Goal: Task Accomplishment & Management: Complete application form

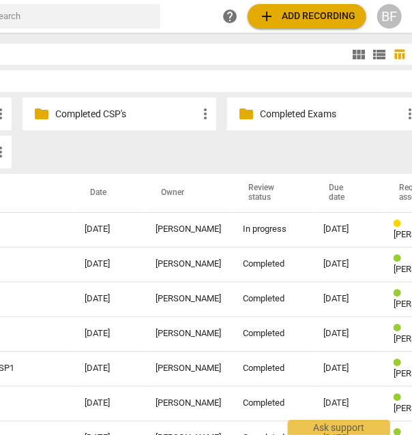
scroll to position [0, 82]
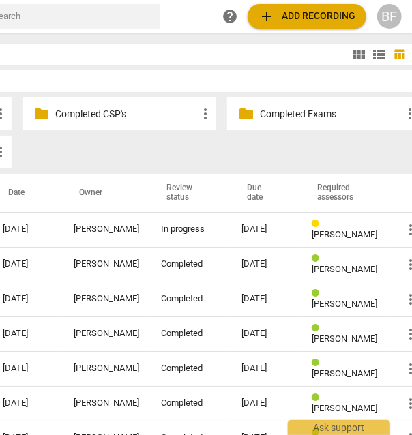
click at [150, 239] on td "In progress" at bounding box center [190, 229] width 81 height 35
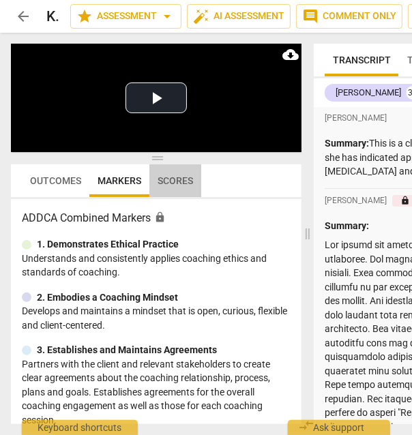
click at [177, 174] on span "Scores" at bounding box center [175, 180] width 52 height 19
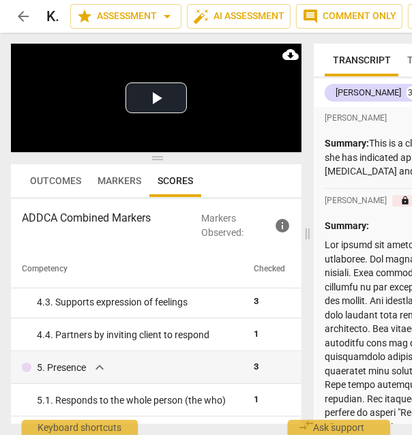
scroll to position [332, 0]
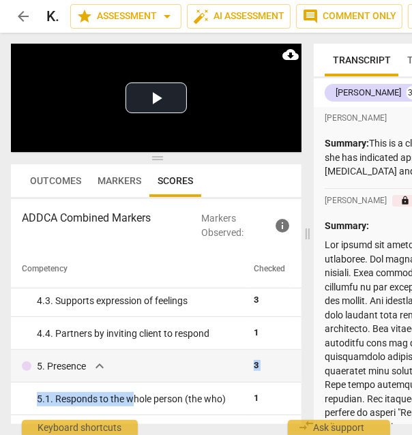
drag, startPoint x: 134, startPoint y: 396, endPoint x: 149, endPoint y: 366, distance: 33.3
click at [160, 364] on div "5. Presence expand_more" at bounding box center [132, 366] width 221 height 16
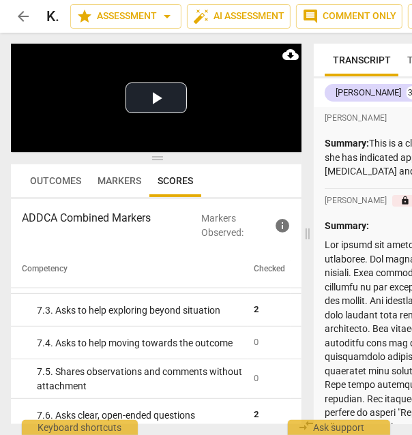
scroll to position [944, 0]
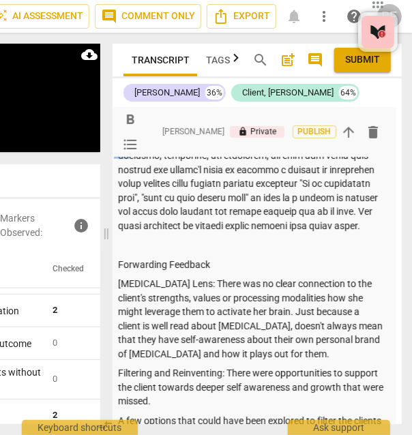
scroll to position [0, 0]
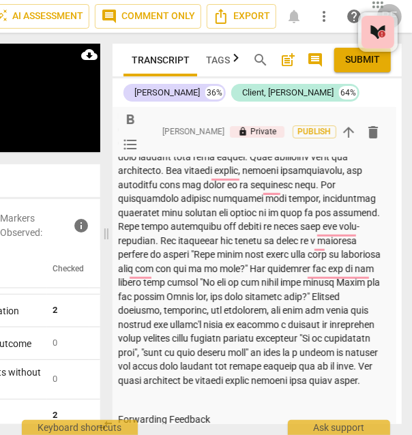
click at [139, 311] on p "To enrich screen reader interactions, please activate Accessibility in Grammarl…" at bounding box center [252, 234] width 268 height 308
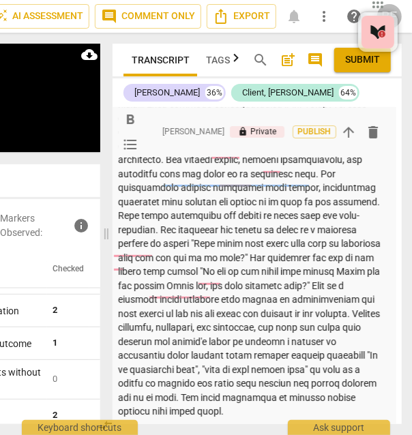
scroll to position [197, 10]
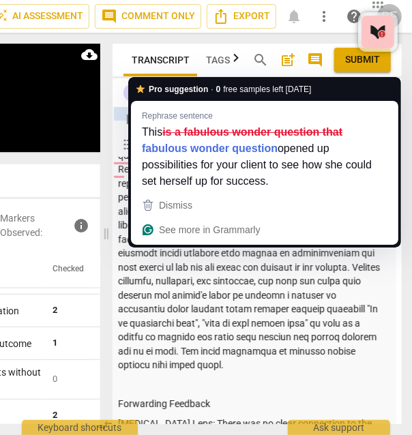
click at [169, 251] on p "To enrich screen reader interactions, please activate Accessibility in Grammarl…" at bounding box center [252, 198] width 268 height 350
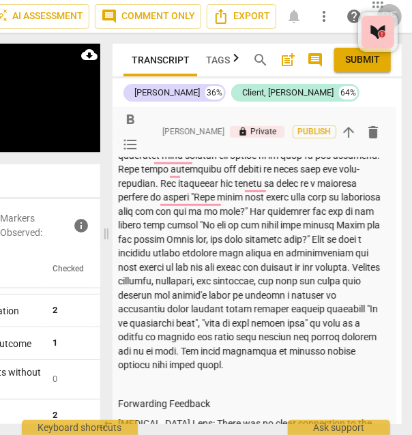
click at [276, 282] on p "To enrich screen reader interactions, please activate Accessibility in Grammarl…" at bounding box center [252, 198] width 268 height 350
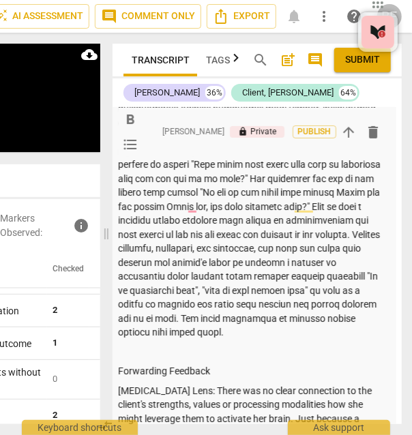
scroll to position [269, 10]
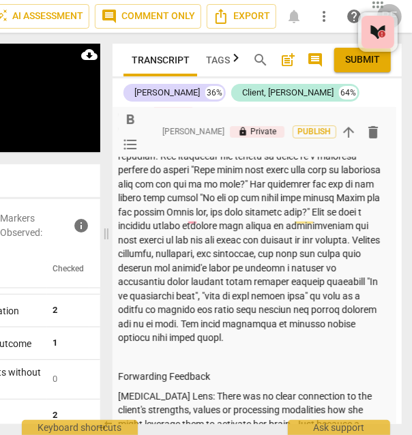
click at [332, 338] on p "To enrich screen reader interactions, please activate Accessibility in Grammarl…" at bounding box center [252, 170] width 268 height 350
click at [253, 337] on p "To enrich screen reader interactions, please activate Accessibility in Grammarl…" at bounding box center [252, 170] width 268 height 350
click at [334, 336] on p "To enrich screen reader interactions, please activate Accessibility in Grammarl…" at bounding box center [252, 170] width 268 height 350
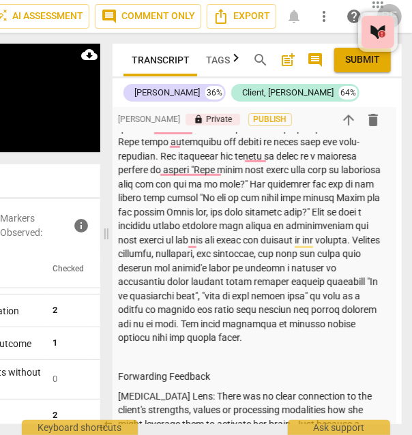
scroll to position [268, 0]
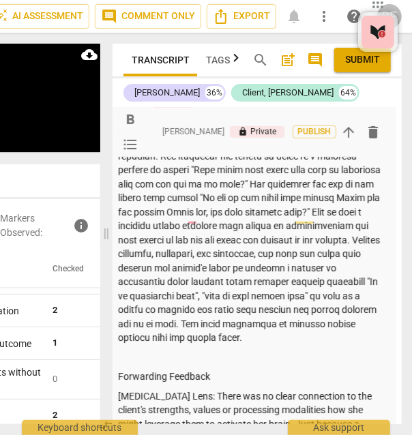
click at [333, 345] on div "Summary: Forwarding Feedback [MEDICAL_DATA] Lens: There was no clear connection…" at bounding box center [252, 364] width 268 height 777
click at [332, 341] on p "To enrich screen reader interactions, please activate Accessibility in Grammarl…" at bounding box center [252, 170] width 268 height 350
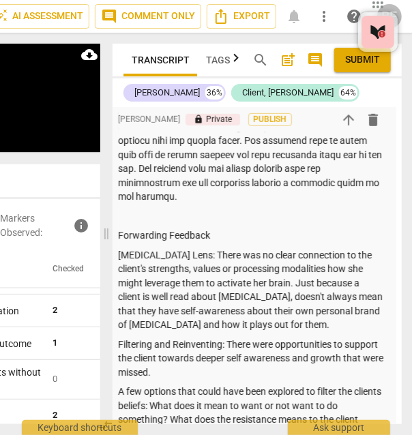
scroll to position [448, 10]
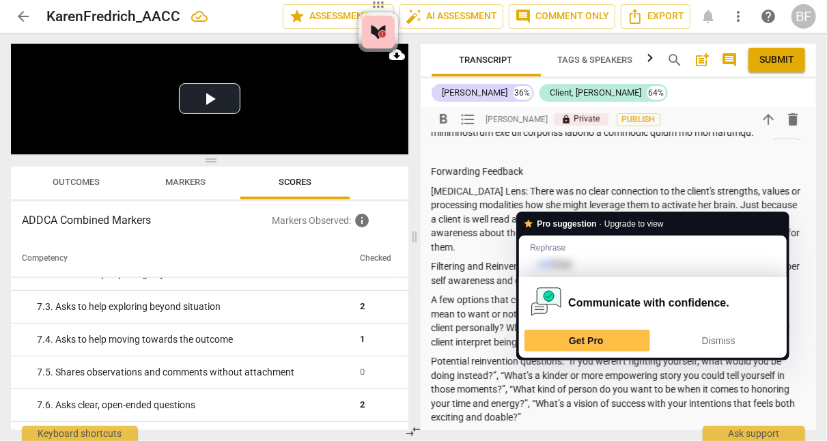
click at [412, 203] on p "[MEDICAL_DATA] Lens: There was no clear connection to the client's strengths, v…" at bounding box center [618, 219] width 374 height 70
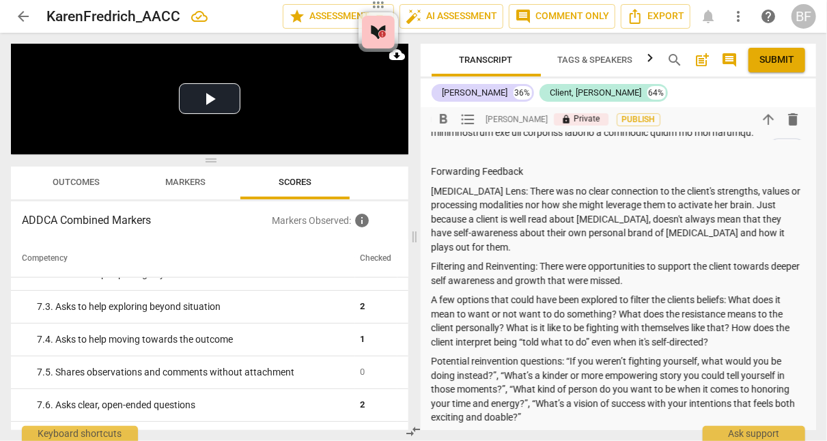
click at [412, 263] on p "Filtering and Reinventing: There were opportunities to support the client towar…" at bounding box center [618, 273] width 374 height 28
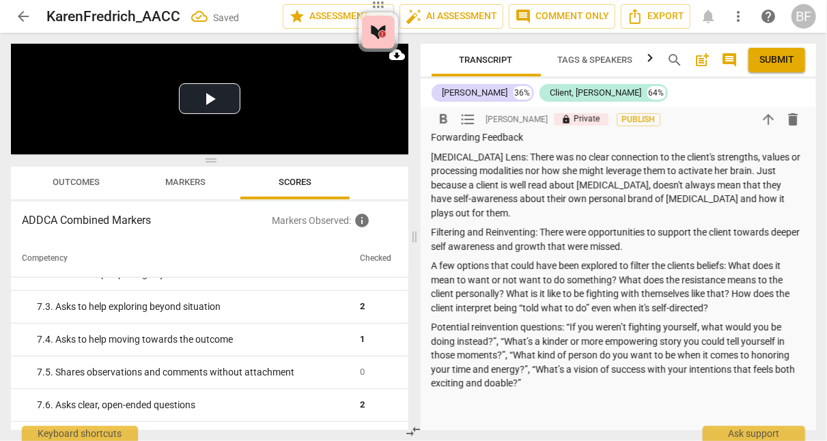
click at [412, 281] on p "A few options that could have been explored to filter the clients beliefs: What…" at bounding box center [618, 287] width 374 height 56
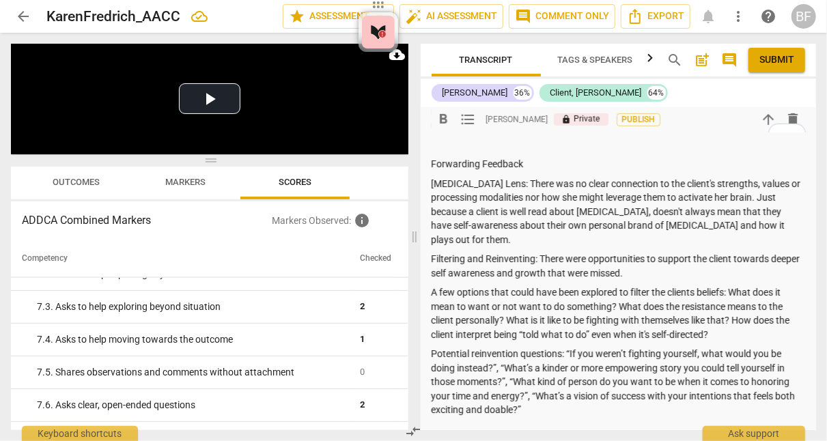
click at [412, 195] on p "[MEDICAL_DATA] Lens: There was no clear connection to the client's strengths, v…" at bounding box center [618, 212] width 374 height 70
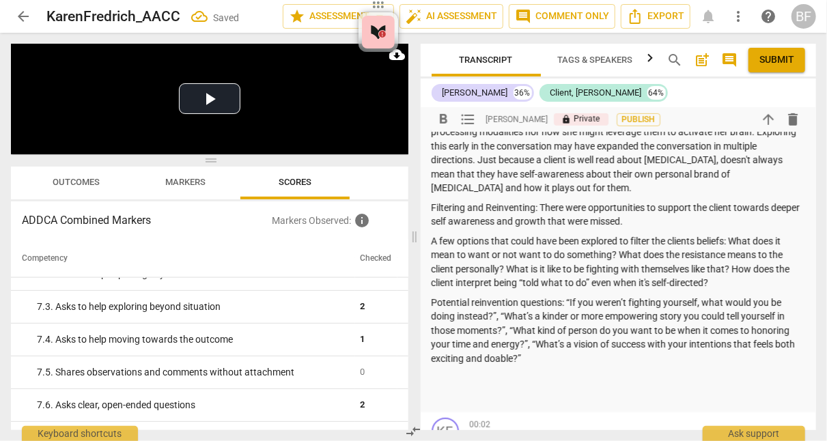
scroll to position [407, 0]
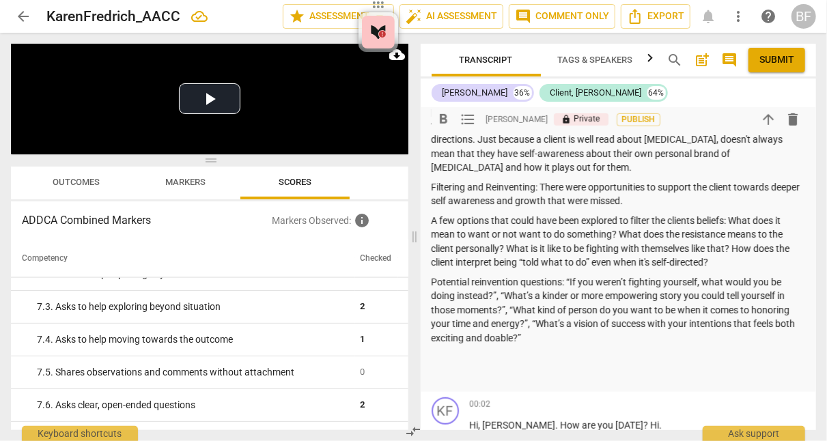
click at [412, 343] on p "Potential reinvention questions: “If you weren’t fighting yourself, what would …" at bounding box center [618, 310] width 374 height 70
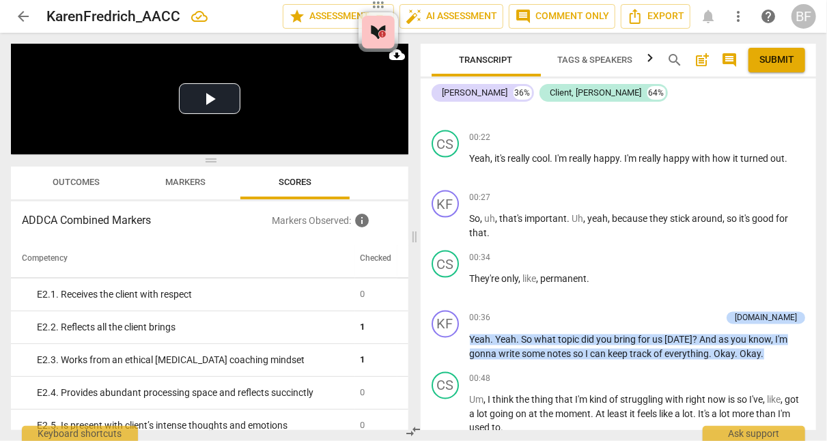
click at [412, 194] on div "+" at bounding box center [730, 197] width 14 height 14
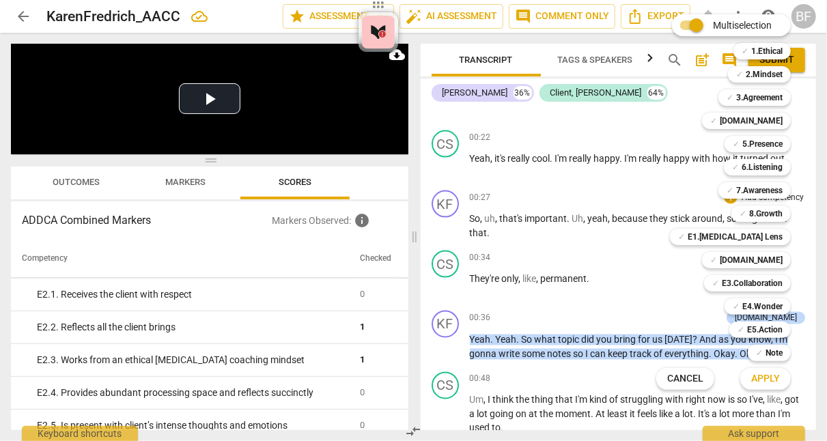
click at [412, 285] on b "E3.Collaboration" at bounding box center [751, 283] width 61 height 16
click at [412, 375] on span "Apply" at bounding box center [765, 379] width 29 height 14
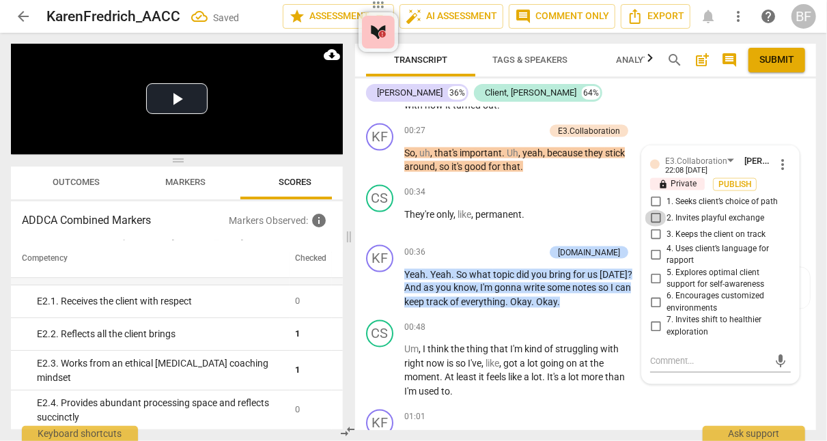
click at [412, 215] on input "2. Invites playful exchange" at bounding box center [655, 218] width 22 height 16
checkbox input "true"
click at [412, 121] on div "KF play_arrow pause 00:27 + Add competency E3.Collaboration keyboard_arrow_righ…" at bounding box center [585, 148] width 461 height 61
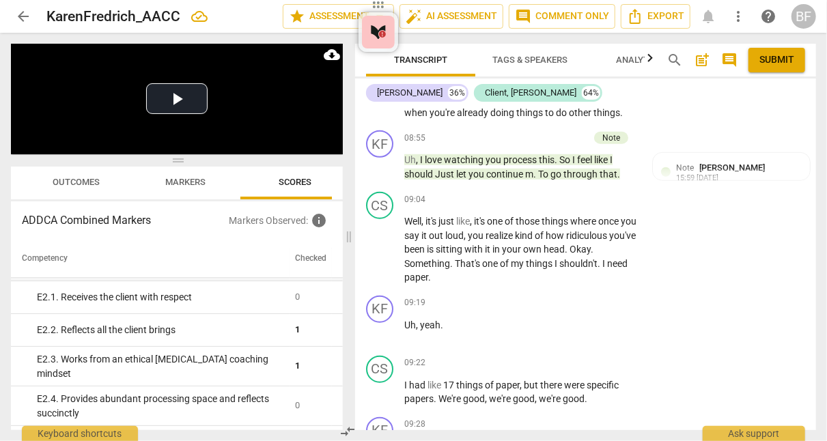
click at [412, 145] on div "+" at bounding box center [514, 138] width 14 height 14
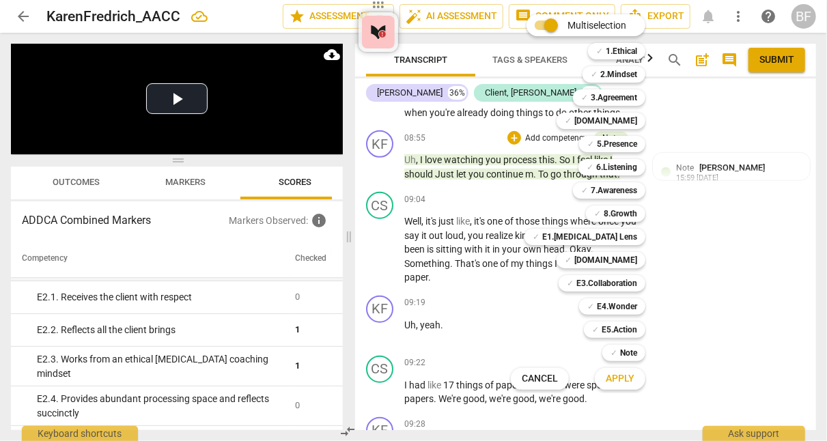
click at [412, 262] on b "[DOMAIN_NAME]" at bounding box center [605, 260] width 63 height 16
click at [412, 384] on span "Apply" at bounding box center [619, 379] width 29 height 14
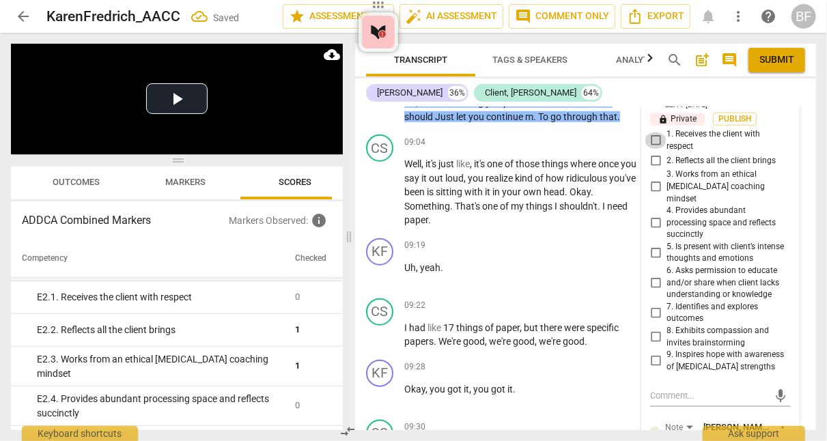
click at [412, 149] on input "1. Receives the client with respect" at bounding box center [655, 140] width 22 height 16
checkbox input "true"
click at [412, 87] on div "[PERSON_NAME] 36% Client, [PERSON_NAME] 64%" at bounding box center [585, 92] width 439 height 23
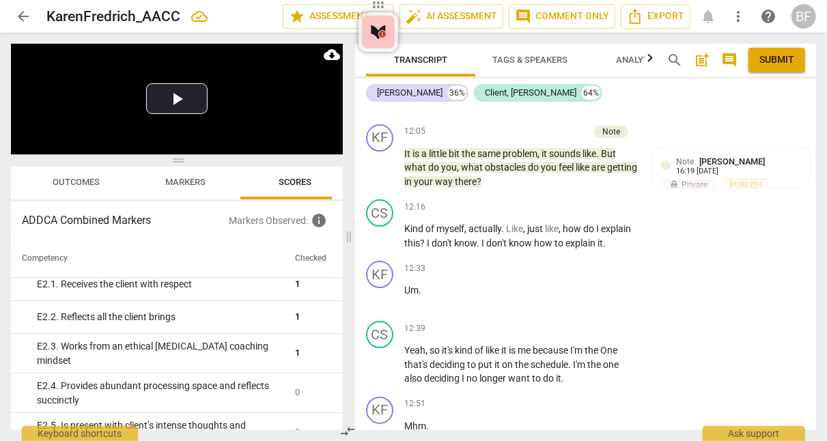
click at [412, 125] on div "+" at bounding box center [514, 132] width 14 height 14
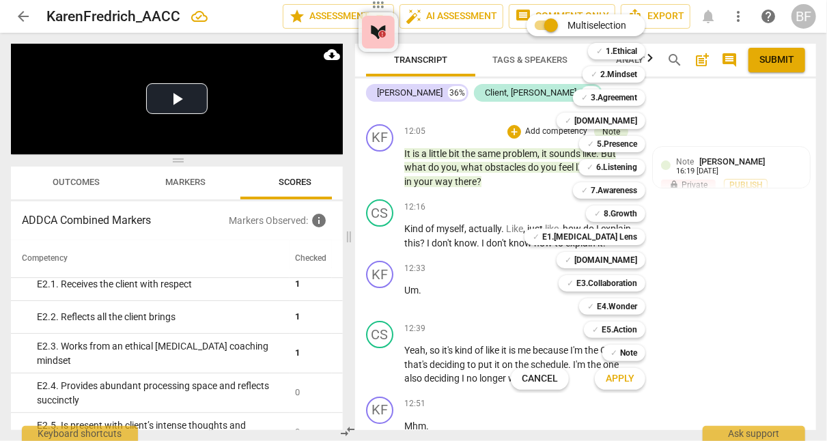
click at [412, 184] on b "7.Awareness" at bounding box center [613, 190] width 46 height 16
click at [412, 371] on button "Apply" at bounding box center [619, 379] width 51 height 25
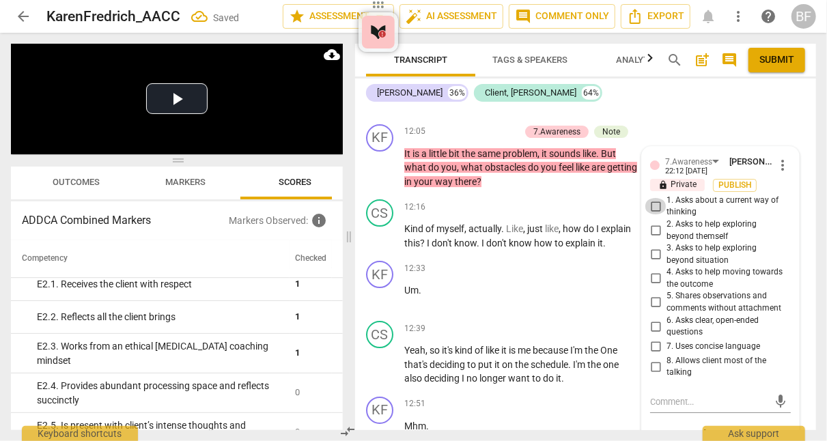
click at [412, 203] on input "1. Asks about a current way of thinking" at bounding box center [655, 206] width 22 height 16
checkbox input "true"
click at [412, 272] on input "4. Asks to help moving towards the outcome" at bounding box center [655, 278] width 22 height 16
checkbox input "true"
click at [412, 156] on div "KF play_arrow pause 12:05 + Add competency 7.Awareness Note keyboard_arrow_righ…" at bounding box center [585, 157] width 461 height 76
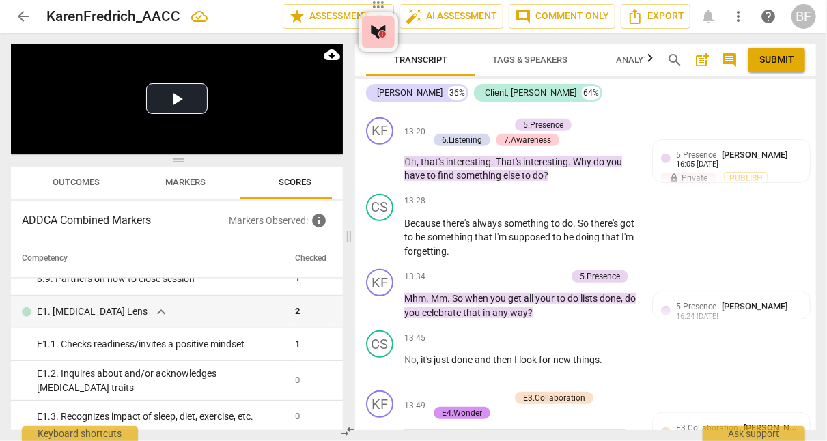
scroll to position [1465, 0]
click at [412, 270] on div "+" at bounding box center [492, 277] width 14 height 14
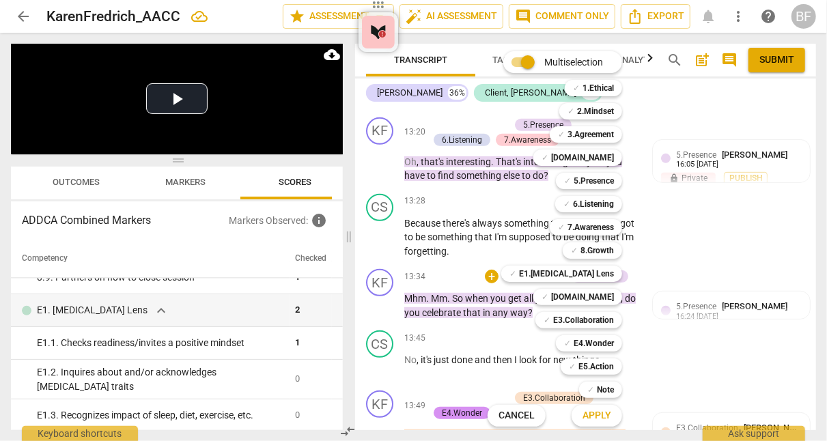
click at [412, 271] on b "E1.[MEDICAL_DATA] Lens" at bounding box center [566, 274] width 95 height 16
click at [412, 417] on span "Apply" at bounding box center [596, 416] width 29 height 14
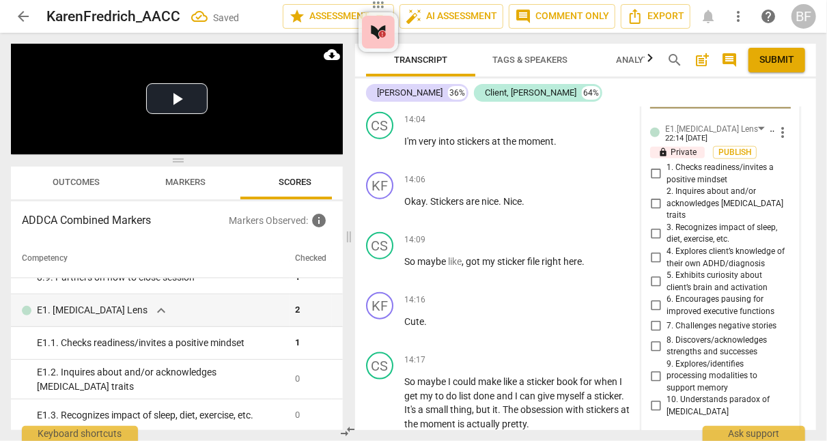
scroll to position [7892, 0]
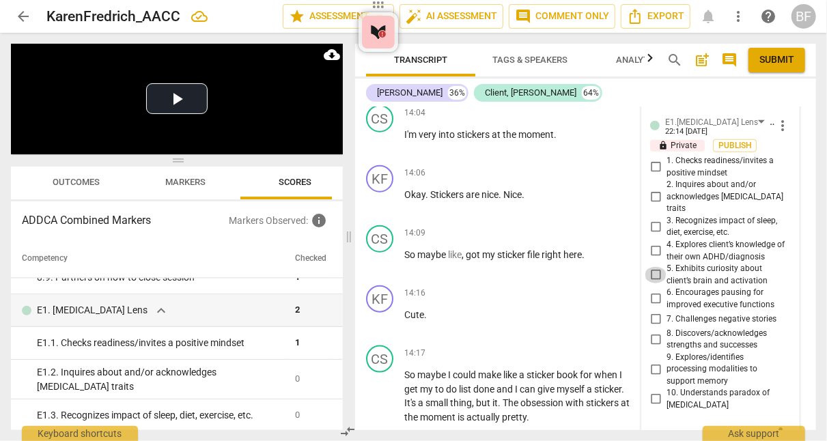
click at [412, 267] on input "5. Exhibits curiosity about client’s brain and activation" at bounding box center [655, 275] width 22 height 16
checkbox input "true"
click at [412, 195] on div "KF play_arrow pause 14:06 + Add competency keyboard_arrow_right Okay . Stickers…" at bounding box center [585, 190] width 461 height 60
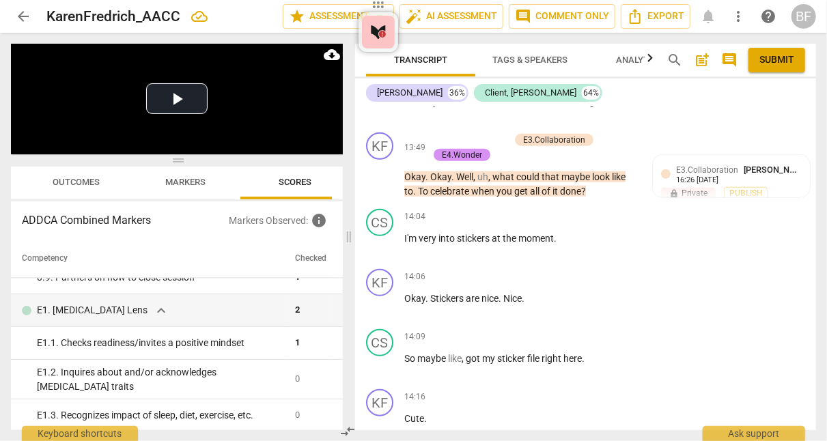
click at [412, 210] on div "+" at bounding box center [554, 217] width 14 height 14
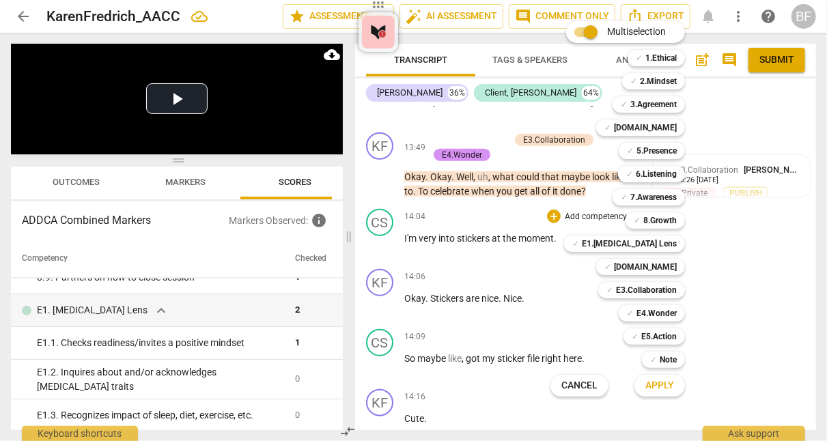
click at [412, 362] on b "Note" at bounding box center [667, 360] width 17 height 16
click at [412, 234] on div at bounding box center [413, 220] width 827 height 441
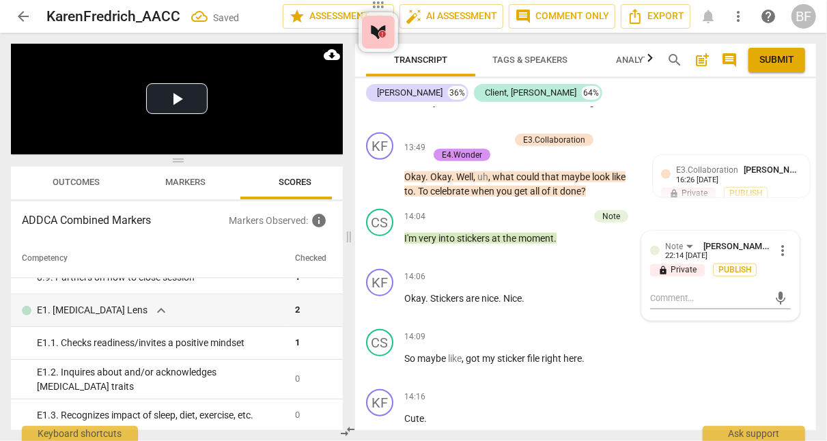
click at [412, 270] on div "+" at bounding box center [554, 277] width 14 height 14
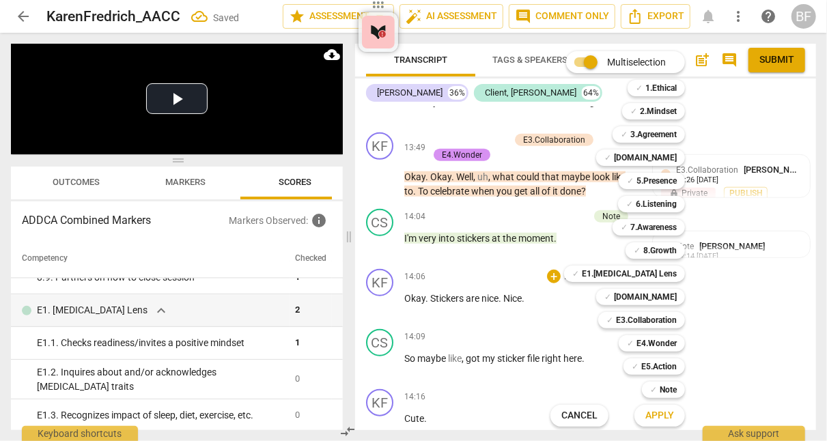
click at [412, 384] on b "Note" at bounding box center [667, 390] width 17 height 16
click at [412, 414] on span "Apply" at bounding box center [659, 416] width 29 height 14
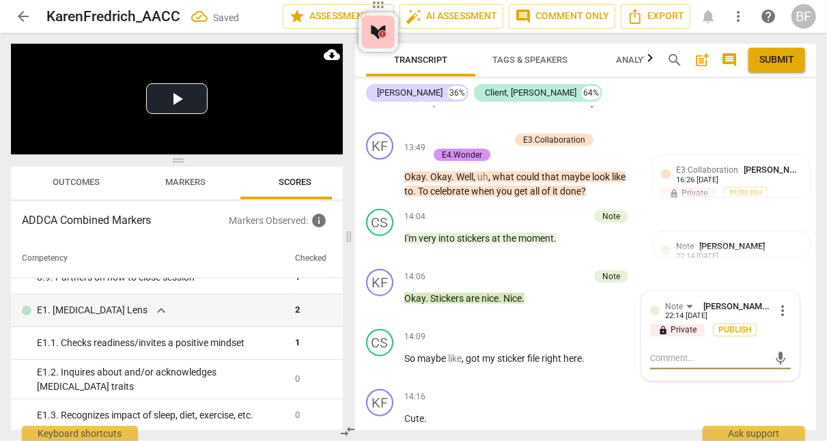
click at [412, 353] on textarea at bounding box center [709, 358] width 119 height 13
type textarea "H"
type textarea "Ho"
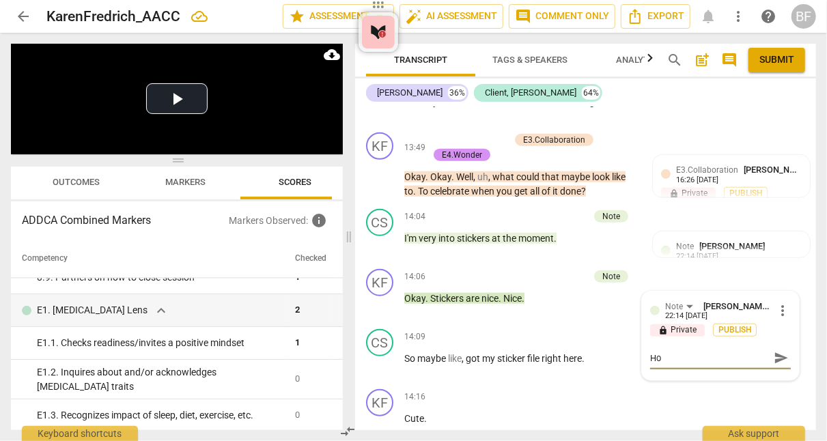
type textarea "How"
type textarea "How d"
type textarea "How do"
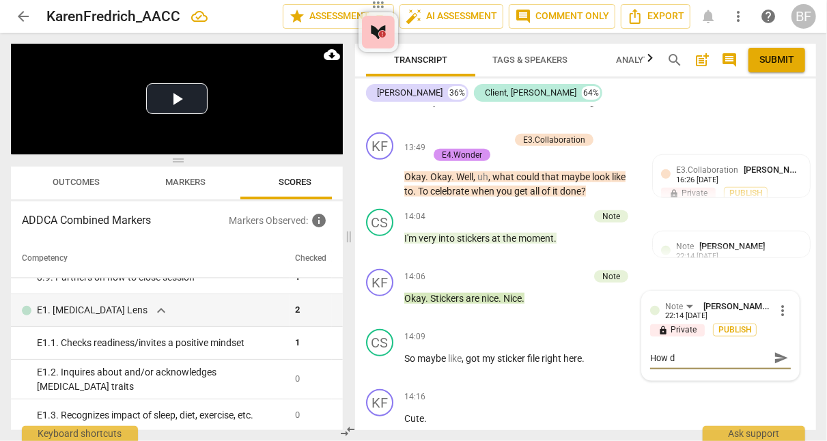
type textarea "How do"
type textarea "How do y"
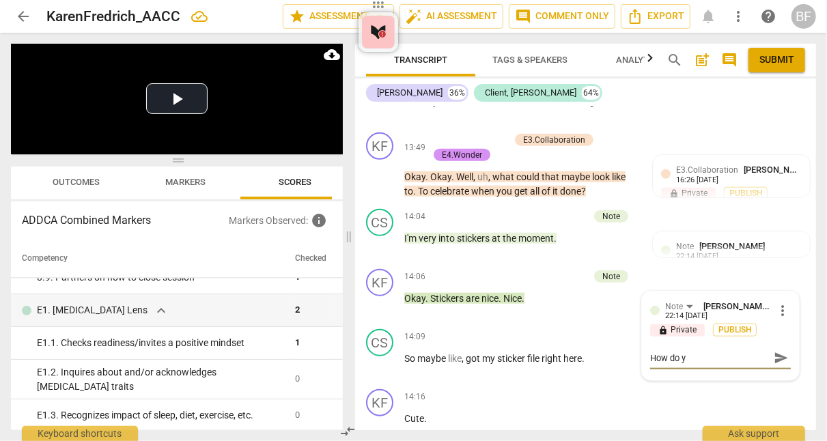
type textarea "How do yo"
type textarea "How do y"
type textarea "How do"
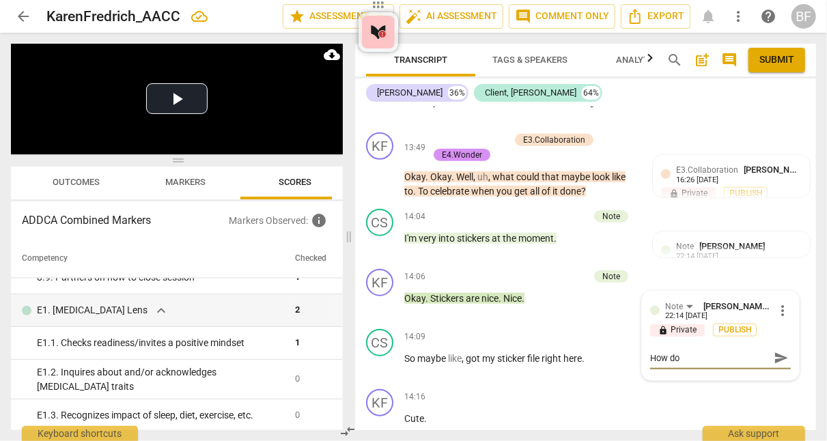
type textarea "How d"
type textarea "How"
type textarea "H"
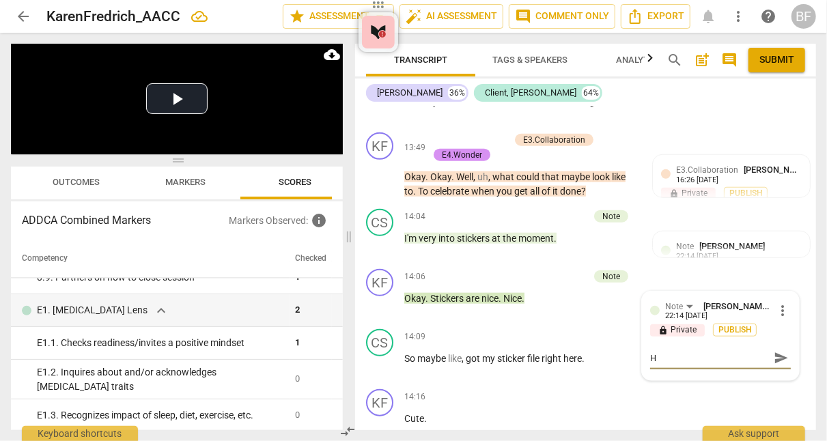
type textarea "Ho"
type textarea "How"
type textarea "How d"
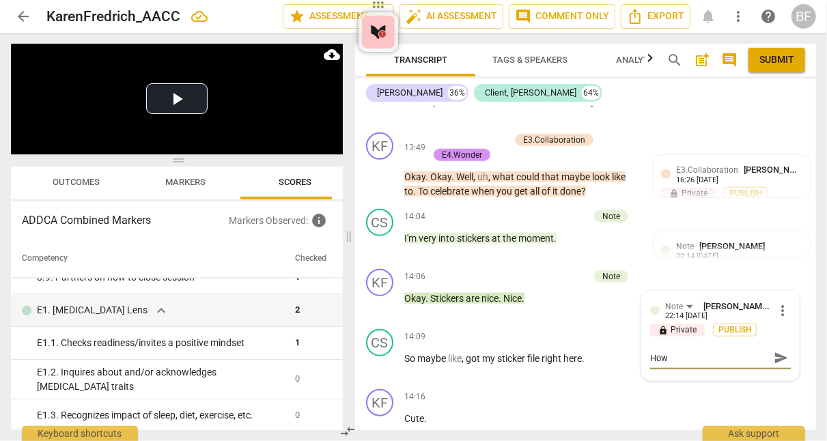
type textarea "How d"
type textarea "How do"
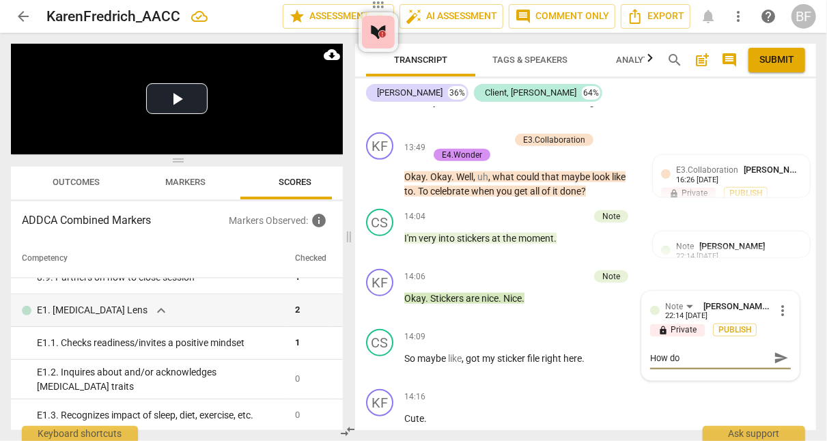
type textarea "How do s"
type textarea "How do st"
type textarea "How do sti"
type textarea "How do stic"
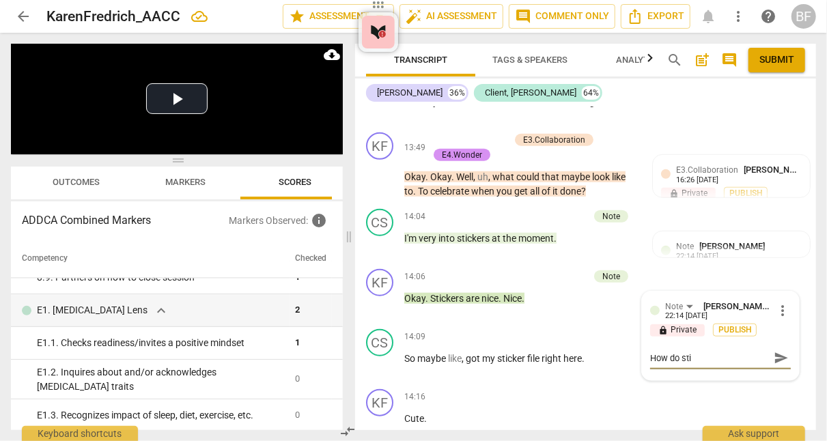
type textarea "How do stic"
type textarea "How do stick"
type textarea "How do sticke"
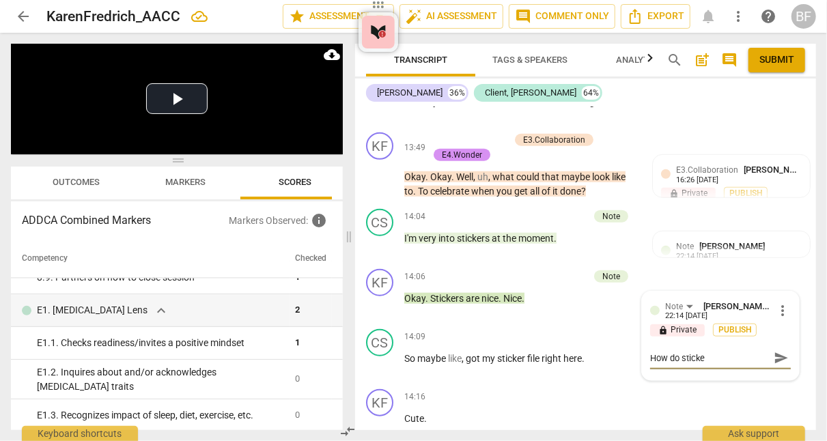
type textarea "How do sticker"
type textarea "How do stickers"
type textarea "How do stickers m"
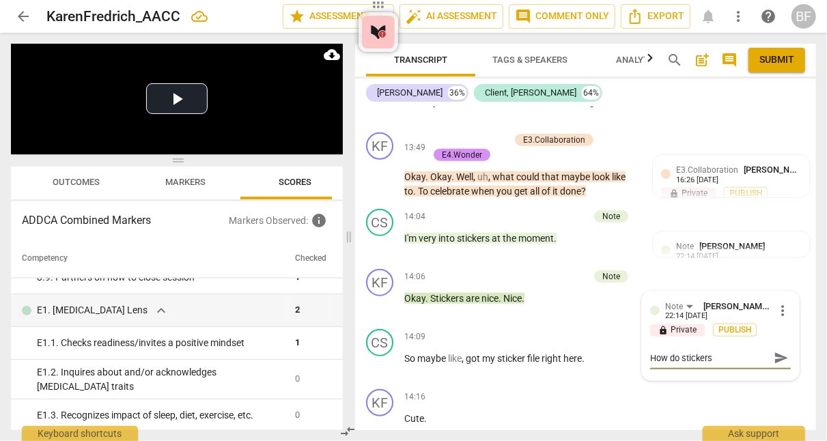
type textarea "How do stickers m"
type textarea "How do stickers mo"
type textarea "How do stickers mot"
type textarea "How do stickers moti"
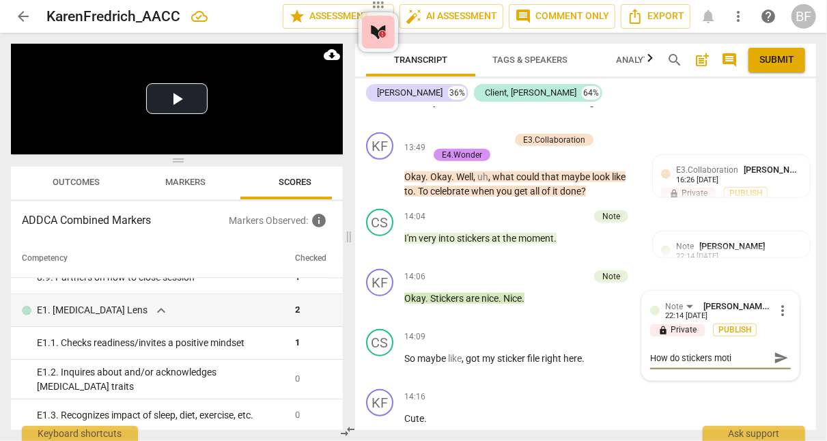
type textarea "How do stickers motiv"
type textarea "How do stickers motiva"
type textarea "How do stickers motivat"
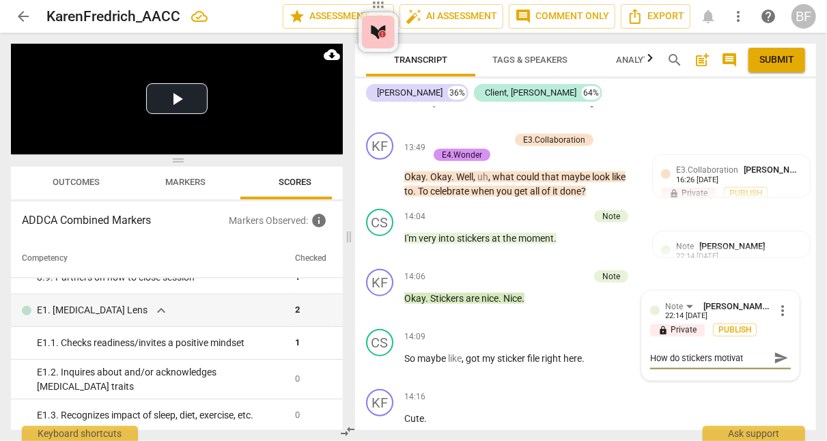
type textarea "How do stickers motivate"
type textarea "How do stickers motivate y"
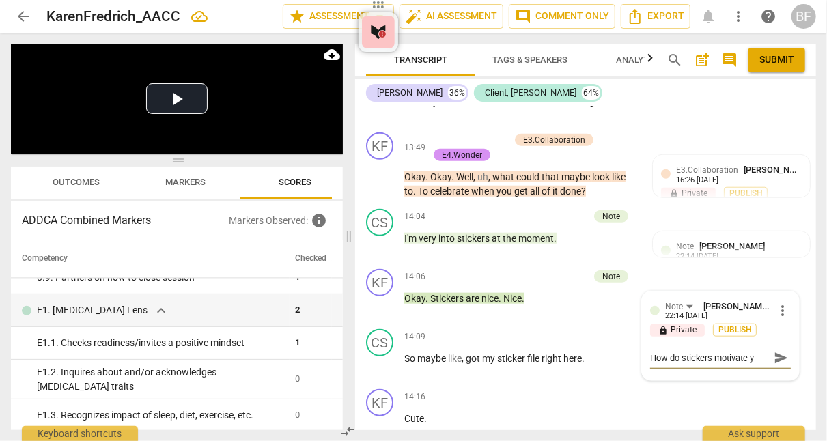
type textarea "How do stickers motivate yo"
type textarea "How do stickers motivate you"
type textarea "How do stickers motivate your"
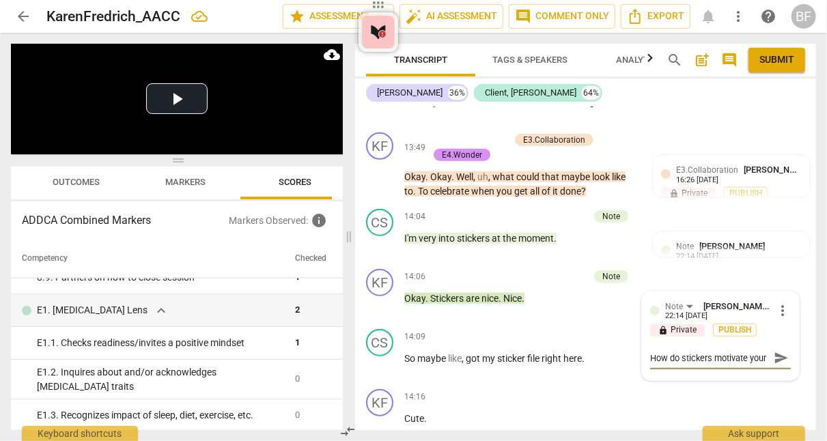
type textarea "How do stickers motivate your"
type textarea "How do stickers motivate your c"
type textarea "How do stickers motivate your cl"
type textarea "How do stickers motivate your cli"
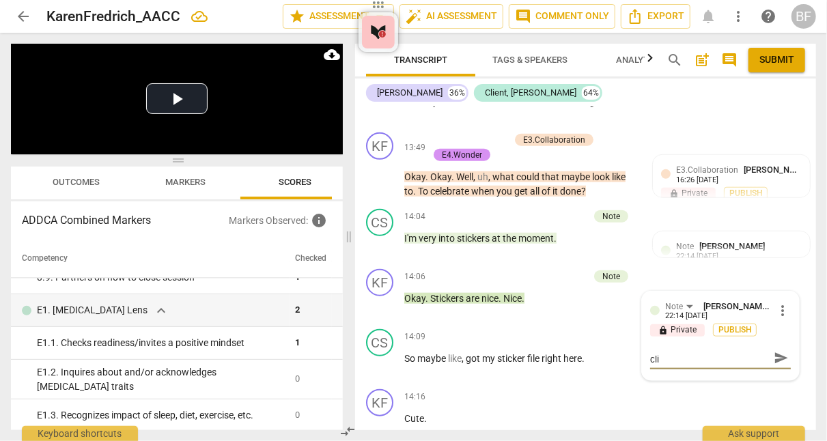
type textarea "How do stickers motivate your cli"
type textarea "How do stickers motivate your clie"
type textarea "How do stickers motivate your clien"
type textarea "How do stickers motivate your client"
type textarea "How do stickers motivate your client?"
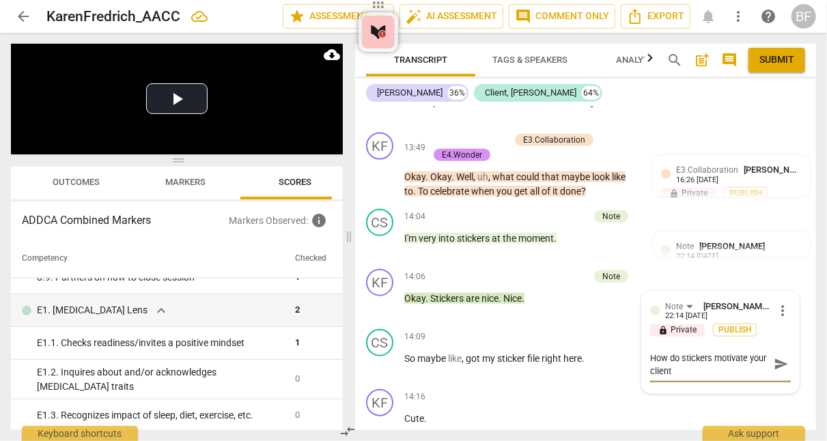
type textarea "How do stickers motivate your client?"
type textarea "How do stickers motivate your client? W"
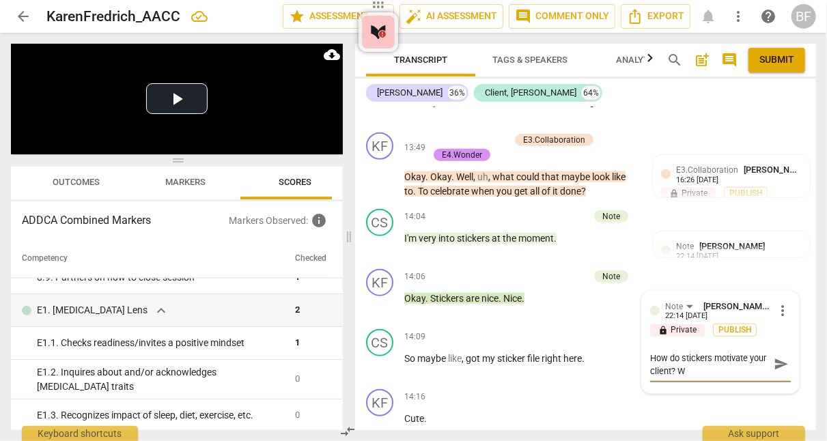
type textarea "How do stickers motivate your client? Wh"
type textarea "How do stickers motivate your client? Wha"
type textarea "How do stickers motivate your client? What"
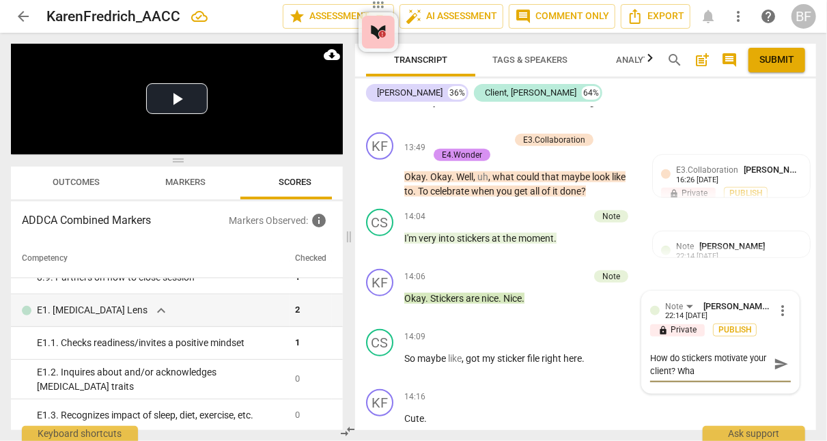
type textarea "How do stickers motivate your client? What"
type textarea "How do stickers motivate your client? What i"
type textarea "How do stickers motivate your client? What is"
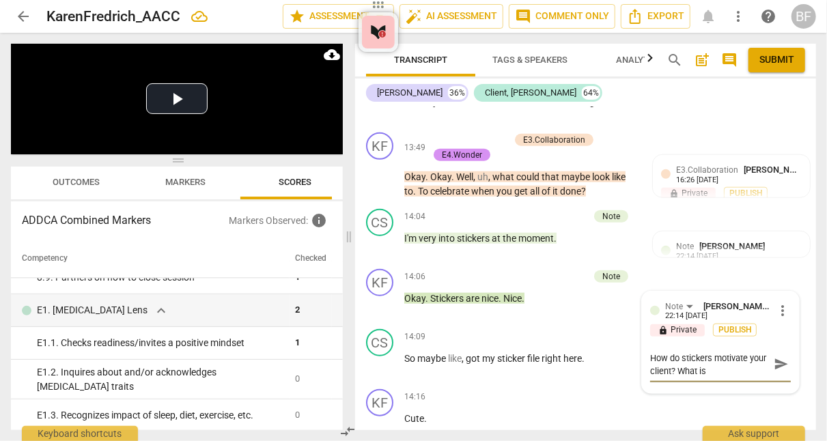
type textarea "How do stickers motivate your client? What is"
type textarea "How do stickers motivate your client? What is h"
type textarea "How do stickers motivate your client? What is hs"
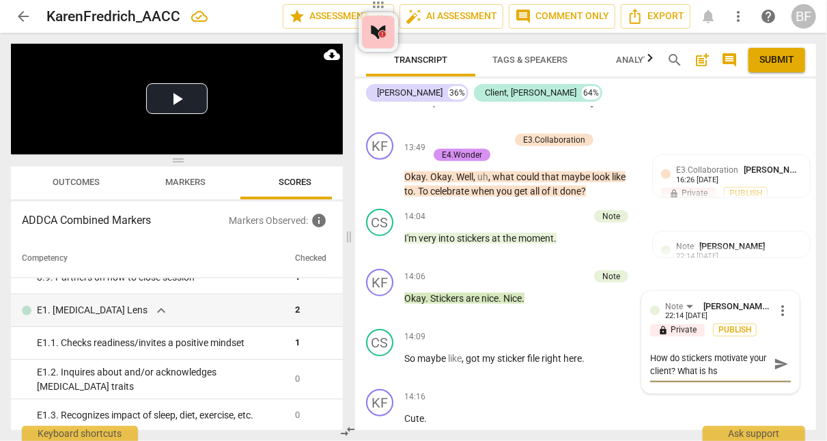
type textarea "How do stickers motivate your client? What is hse"
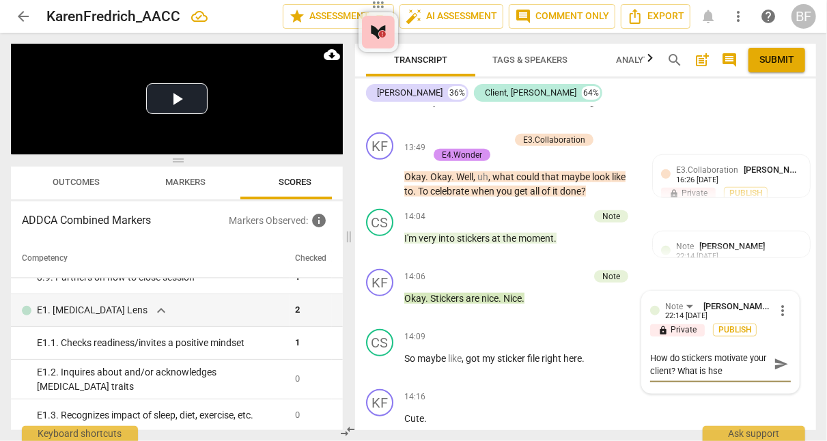
type textarea "How do stickers motivate your client? What is hs"
type textarea "How do stickers motivate your client? What is h"
type textarea "How do stickers motivate your client? What is"
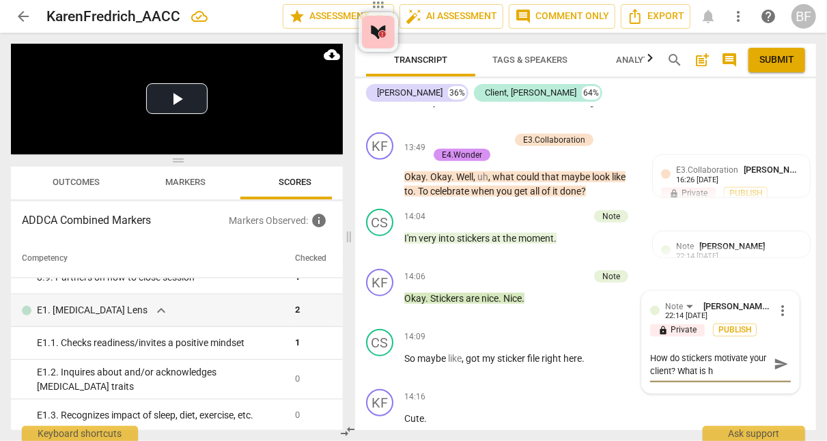
type textarea "How do stickers motivate your client? What is"
type textarea "How do stickers motivate your client? What i"
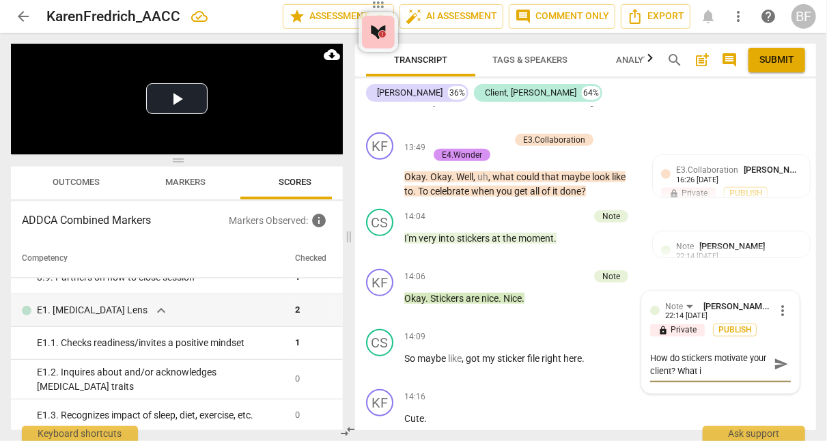
type textarea "How do stickers motivate your client? What"
type textarea "How do stickers motivate your client? What c"
type textarea "How do stickers motivate your client? What ca"
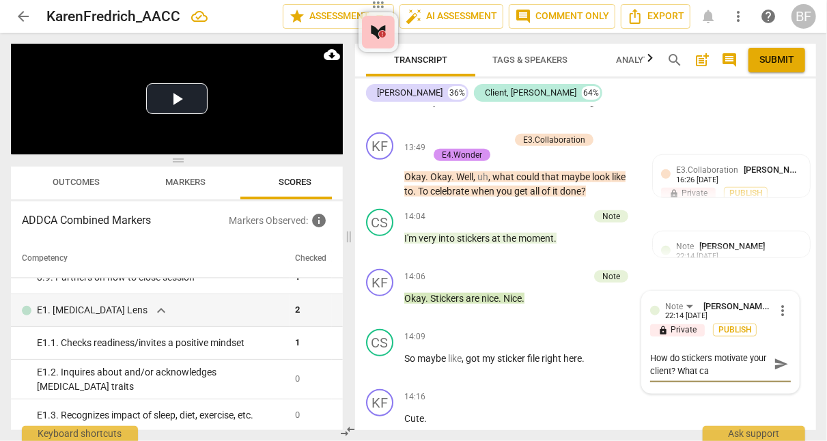
type textarea "How do stickers motivate your client? What can"
type textarea "How do stickers motivate your client? What can s"
type textarea "How do stickers motivate your client? What can sh"
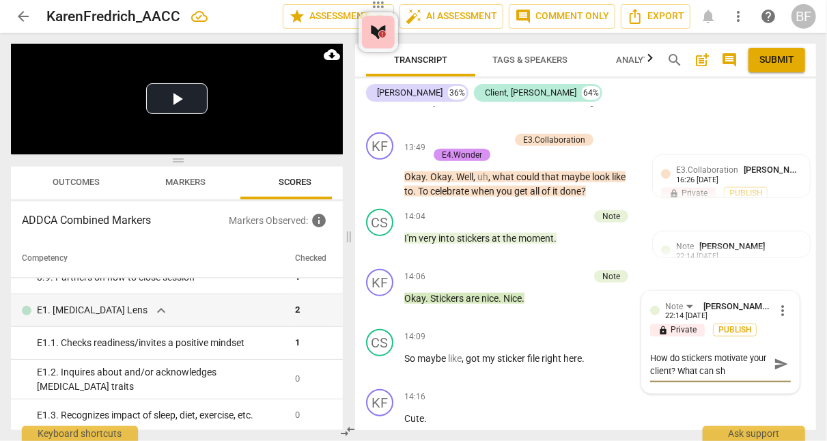
type textarea "How do stickers motivate your client? What can she"
type textarea "How do stickers motivate your client? What can she u"
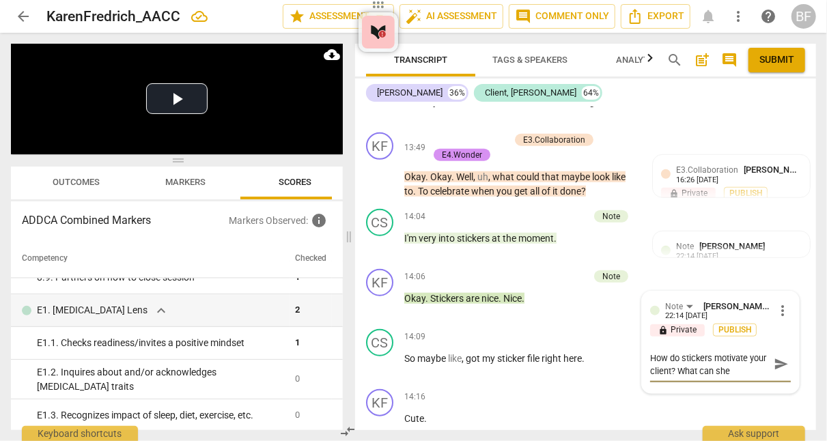
type textarea "How do stickers motivate your client? What can she u"
type textarea "How do stickers motivate your client? What can she us"
type textarea "How do stickers motivate your client? What can she use"
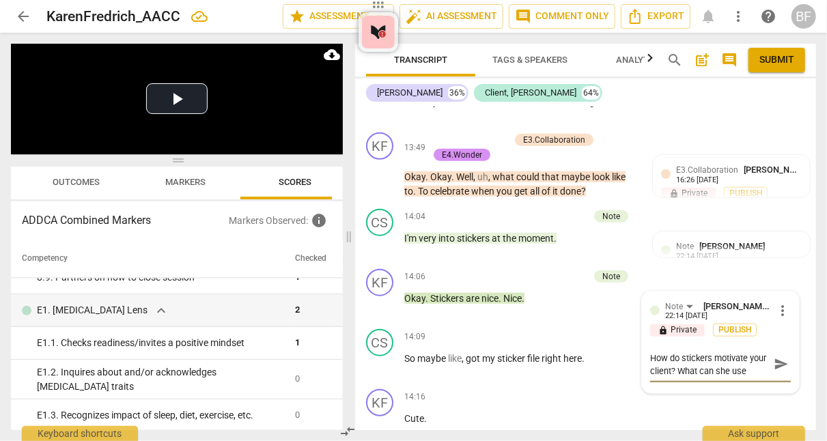
type textarea "How do stickers motivate your client? What can she use"
type textarea "How do stickers motivate your client? What can she use h"
type textarea "How do stickers motivate your client? What can she use he"
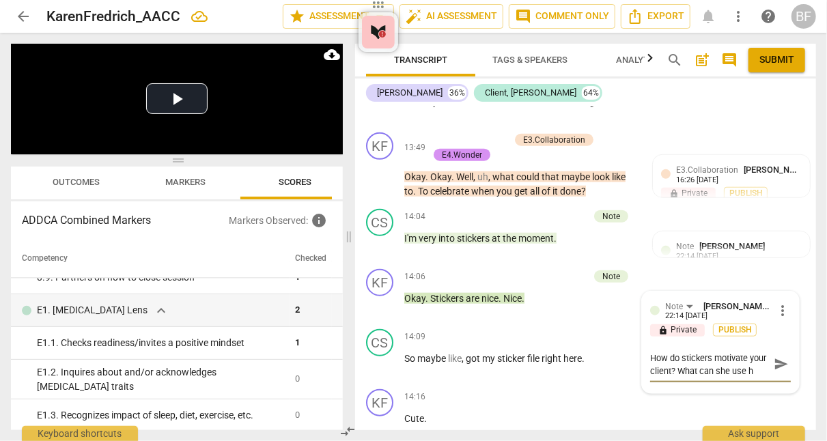
type textarea "How do stickers motivate your client? What can she use he"
type textarea "How do stickers motivate your client? What can she use her"
type textarea "How do stickers motivate your client? What can she use here"
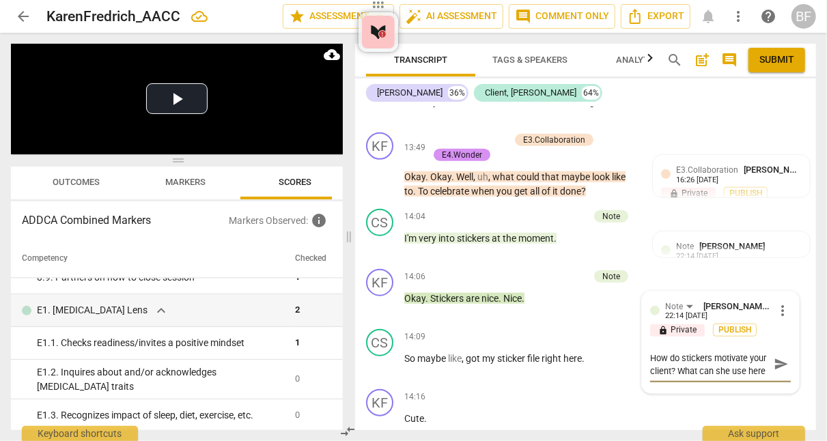
type textarea "How do stickers motivate your client? What can she use here?"
click at [412, 357] on span "send" at bounding box center [780, 364] width 15 height 15
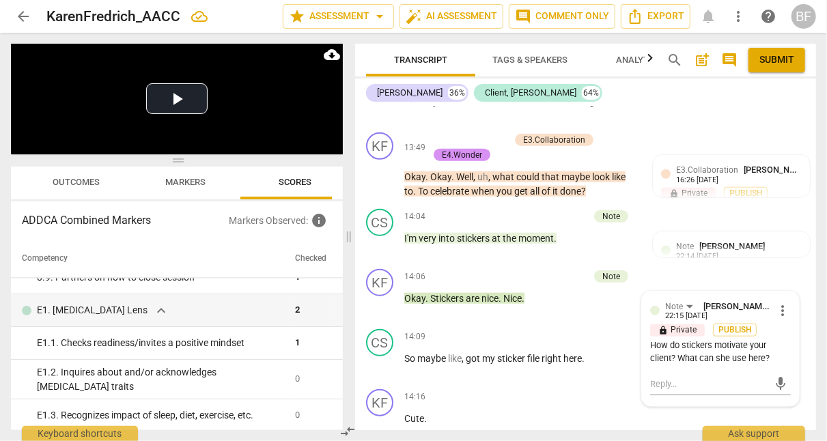
click at [412, 287] on div "KF play_arrow pause 14:06 + Add competency Note keyboard_arrow_right Okay . Sti…" at bounding box center [585, 293] width 461 height 60
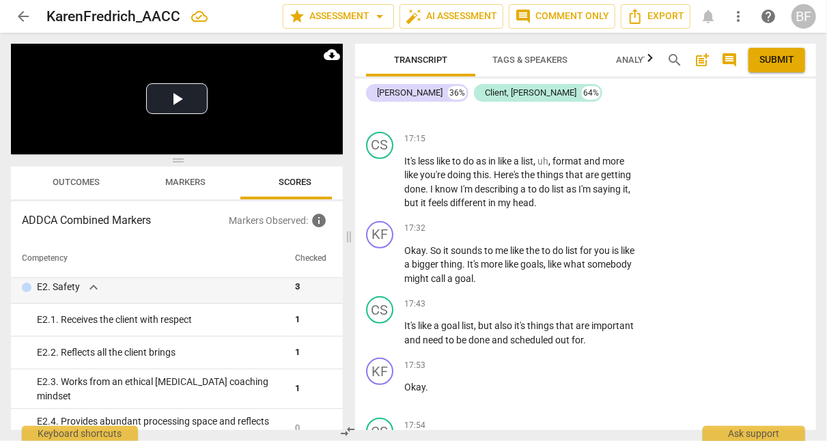
click at [412, 222] on div "+" at bounding box center [554, 229] width 14 height 14
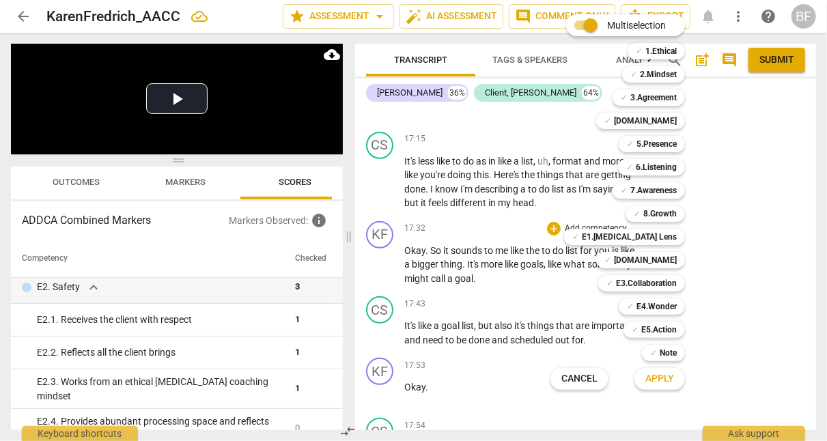
click at [412, 255] on b "[DOMAIN_NAME]" at bounding box center [645, 260] width 63 height 16
click at [412, 373] on span "Apply" at bounding box center [659, 379] width 29 height 14
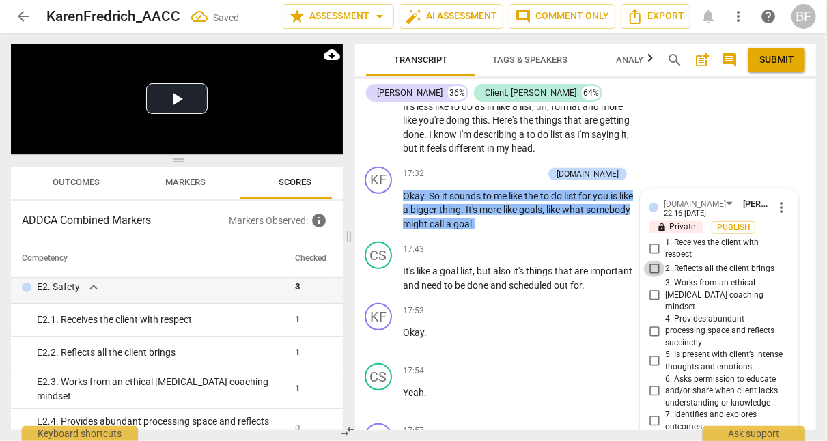
click at [412, 261] on input "2. Reflects all the client brings" at bounding box center [654, 269] width 22 height 16
checkbox input "true"
click at [412, 161] on div "KF play_arrow pause 17:32 + Add competency [DOMAIN_NAME] keyboard_arrow_right O…" at bounding box center [584, 199] width 461 height 76
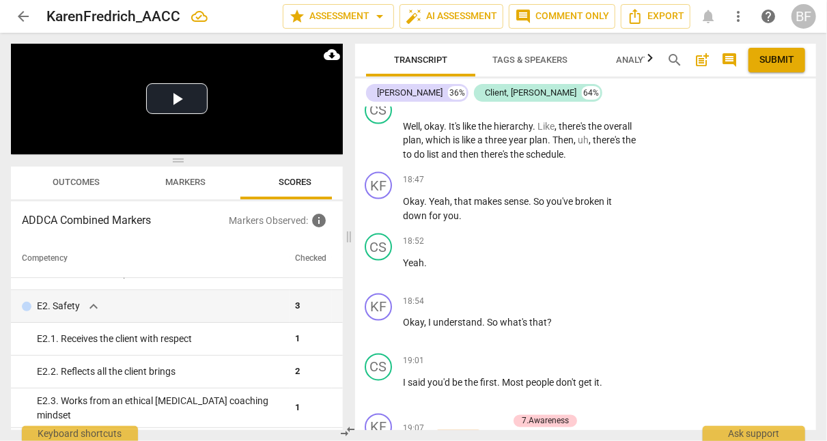
click at [412, 173] on div "+" at bounding box center [552, 180] width 14 height 14
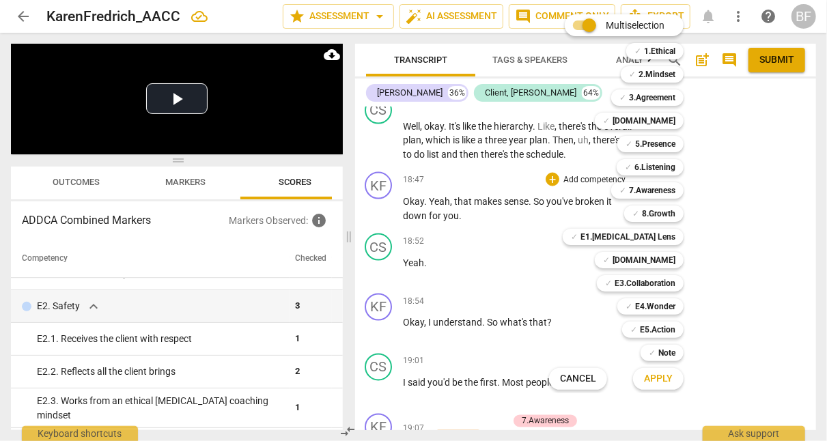
click at [412, 259] on b "[DOMAIN_NAME]" at bounding box center [643, 260] width 63 height 16
click at [412, 377] on span "Apply" at bounding box center [658, 379] width 29 height 14
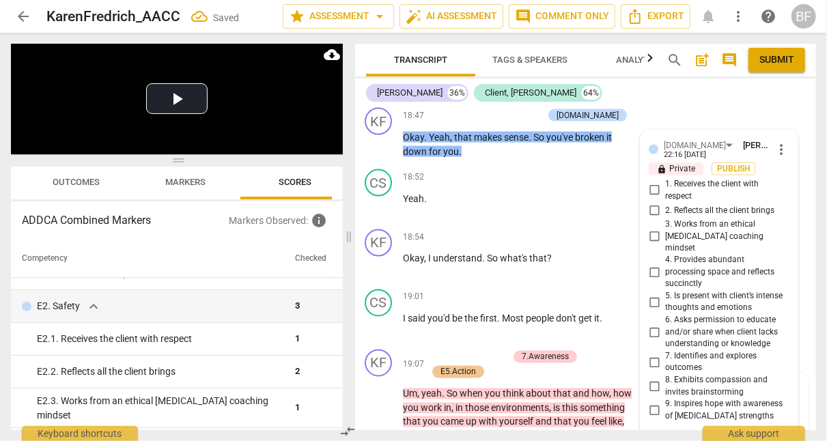
click at [412, 255] on span "4. Provides abundant processing space and reflects succinctly" at bounding box center [724, 273] width 119 height 36
click at [412, 265] on input "4. Provides abundant processing space and reflects succinctly" at bounding box center [654, 273] width 22 height 16
click at [412, 255] on span "4. Provides abundant processing space and reflects succinctly" at bounding box center [724, 273] width 119 height 36
click at [412, 265] on input "4. Provides abundant processing space and reflects succinctly" at bounding box center [654, 273] width 22 height 16
click at [412, 255] on span "4. Provides abundant processing space and reflects succinctly" at bounding box center [724, 273] width 119 height 36
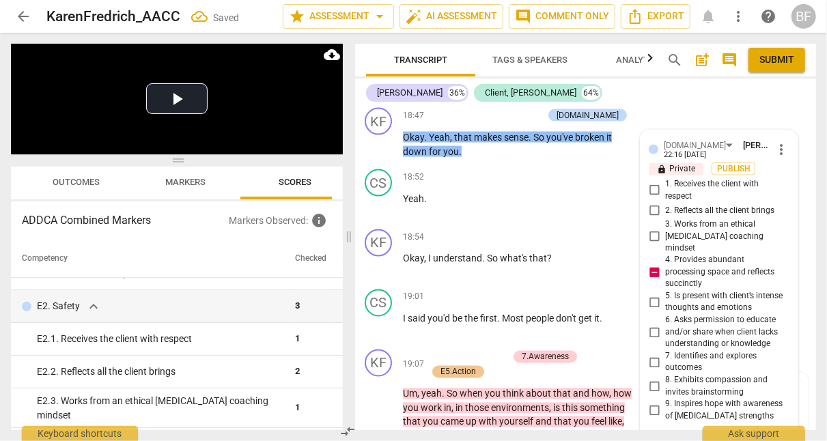
click at [412, 265] on input "4. Provides abundant processing space and reflects succinctly" at bounding box center [654, 273] width 22 height 16
checkbox input "false"
click at [412, 182] on input "1. Receives the client with respect" at bounding box center [654, 190] width 22 height 16
checkbox input "true"
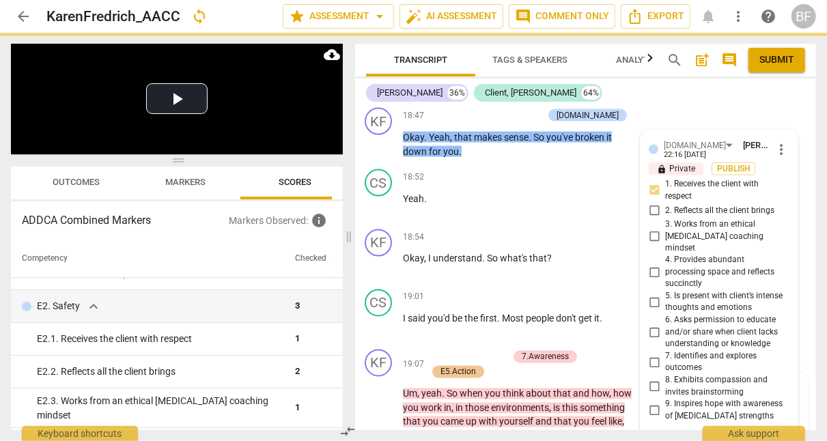
click at [412, 190] on div "CS play_arrow pause 18:52 + Add competency keyboard_arrow_right Yeah ." at bounding box center [584, 194] width 461 height 60
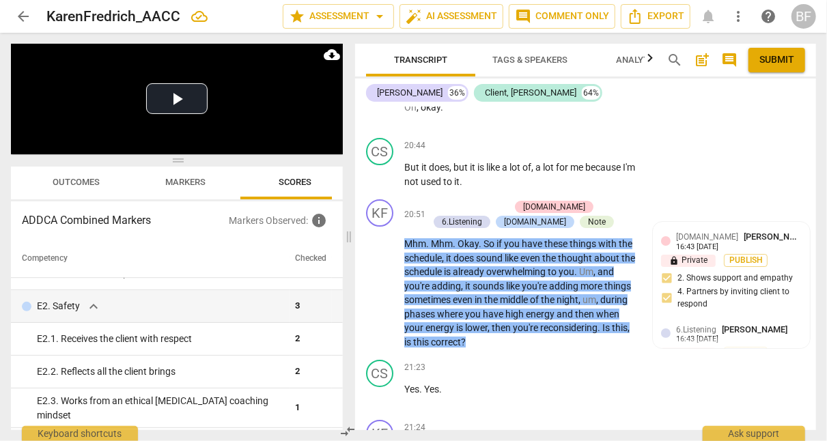
click at [412, 216] on div "[DOMAIN_NAME]" at bounding box center [535, 222] width 62 height 12
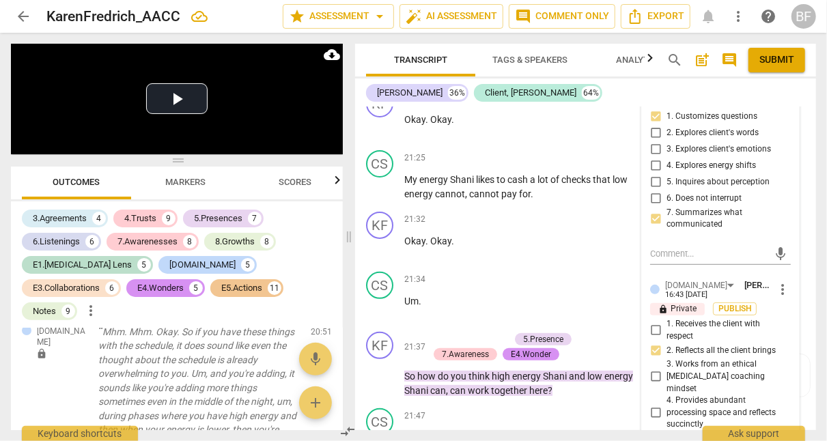
click at [412, 266] on div "CS play_arrow pause 21:34 + Add competency keyboard_arrow_right Um ." at bounding box center [585, 296] width 461 height 60
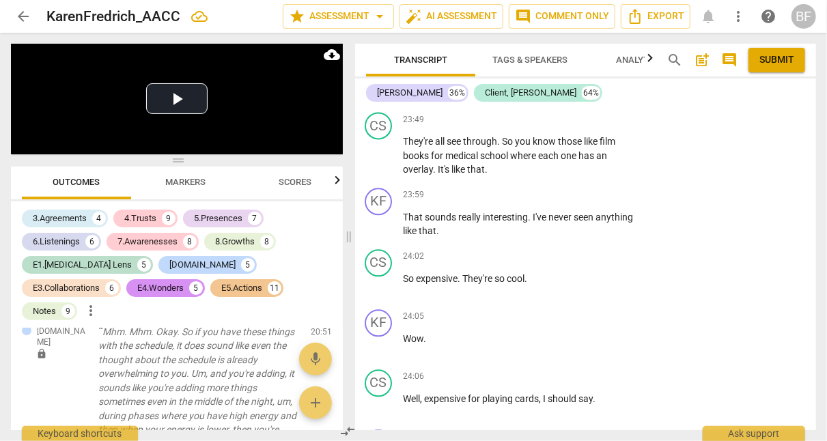
click at [412, 188] on div "+" at bounding box center [552, 195] width 14 height 14
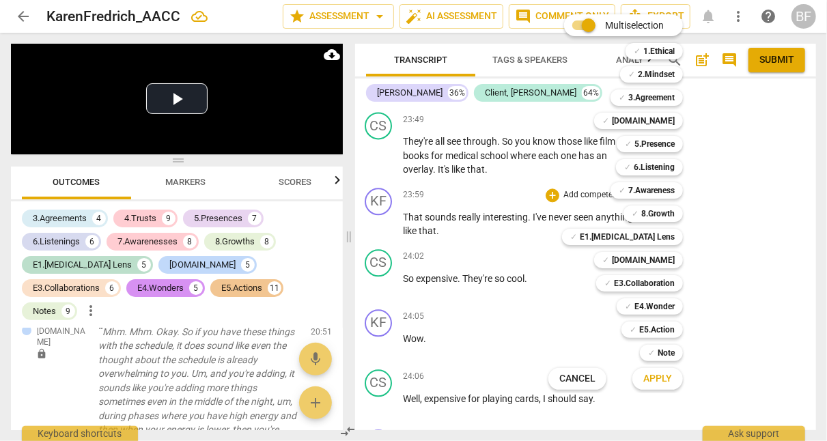
click at [412, 257] on b "[DOMAIN_NAME]" at bounding box center [643, 260] width 63 height 16
click at [412, 375] on span "Apply" at bounding box center [657, 379] width 29 height 14
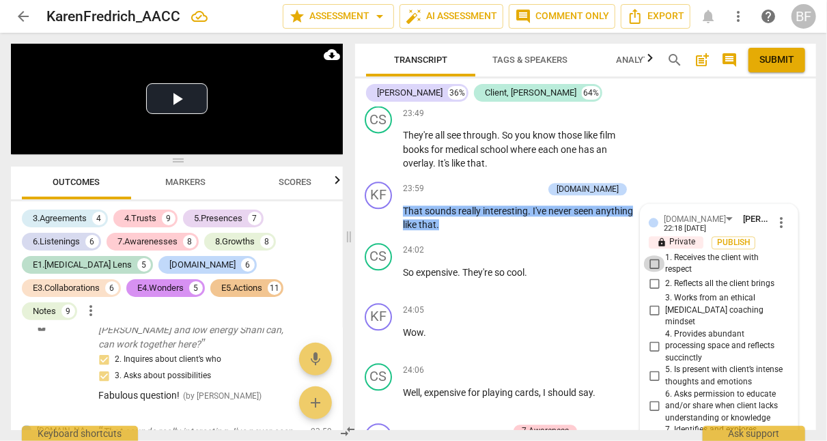
click at [412, 255] on input "1. Receives the client with respect" at bounding box center [654, 263] width 22 height 16
checkbox input "true"
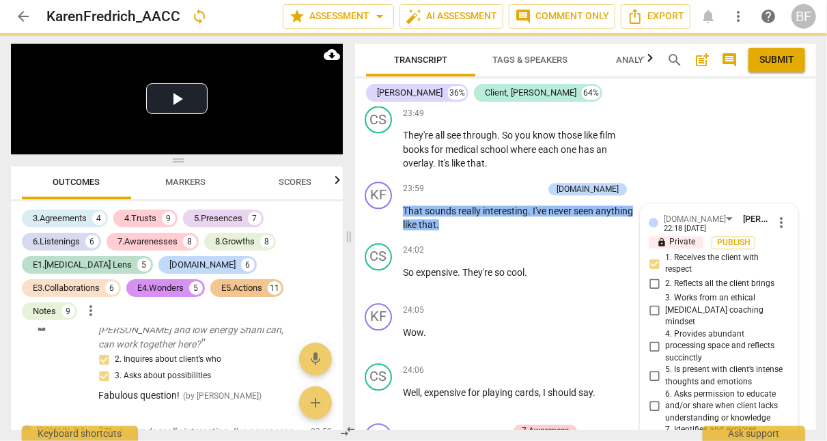
click at [412, 238] on div "CS play_arrow pause 24:02 + Add competency keyboard_arrow_right So expensive . …" at bounding box center [584, 268] width 461 height 60
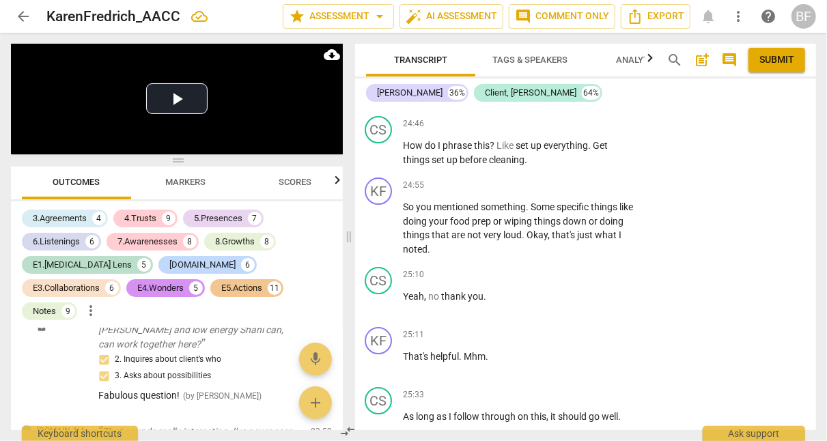
click at [412, 177] on div "+ Add competency keyboard_arrow_right" at bounding box center [594, 184] width 102 height 15
click at [412, 178] on div "+" at bounding box center [552, 185] width 14 height 14
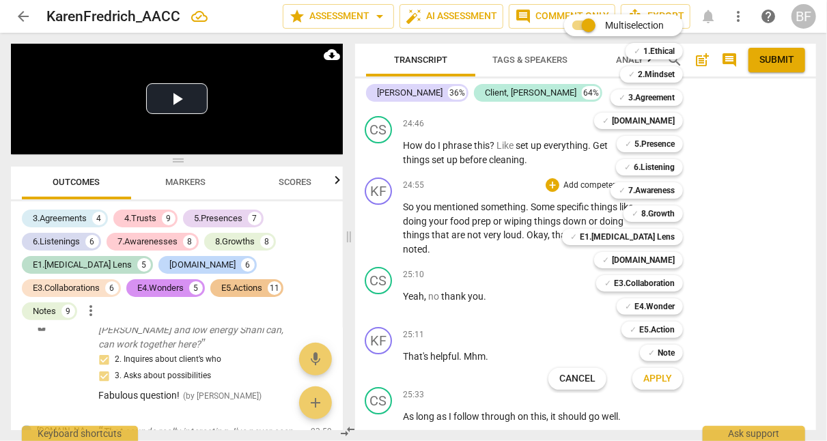
click at [412, 144] on b "5.Presence" at bounding box center [654, 144] width 40 height 16
click at [412, 382] on span "Apply" at bounding box center [657, 379] width 29 height 14
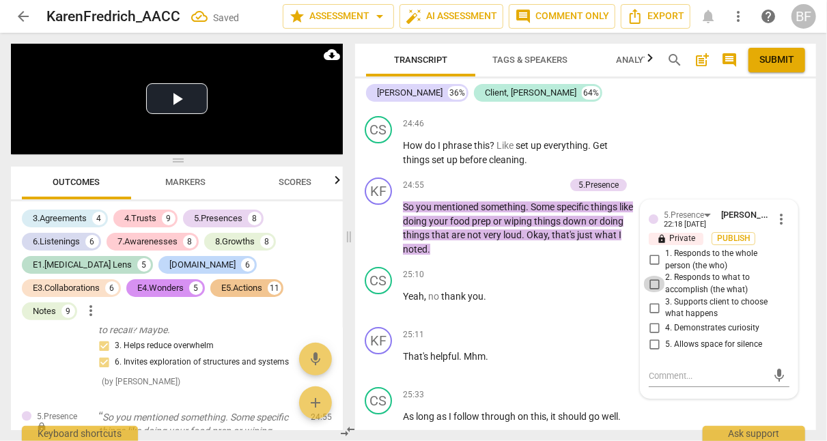
click at [412, 276] on input "2. Responds to what to accomplish (the what)" at bounding box center [654, 284] width 22 height 16
checkbox input "true"
click at [412, 179] on div "KF play_arrow pause 24:55 + Add competency 5.Presence keyboard_arrow_right So y…" at bounding box center [584, 216] width 461 height 89
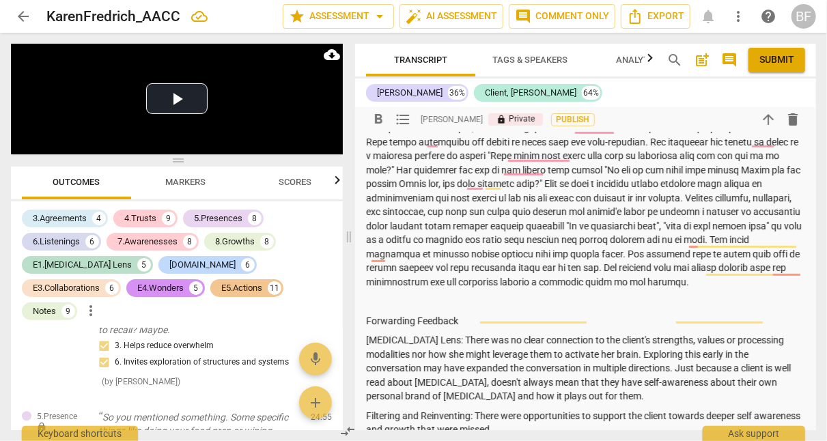
click at [412, 288] on p "To enrich screen reader interactions, please activate Accessibility in Grammarl…" at bounding box center [585, 170] width 439 height 238
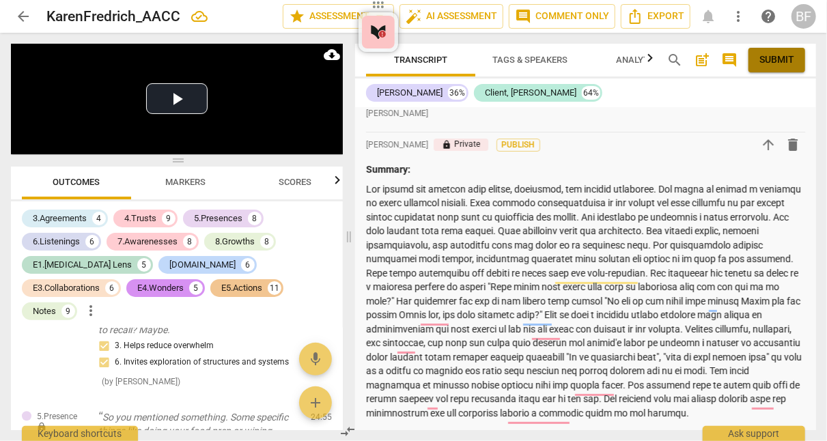
click at [412, 68] on button "Submit" at bounding box center [776, 60] width 57 height 25
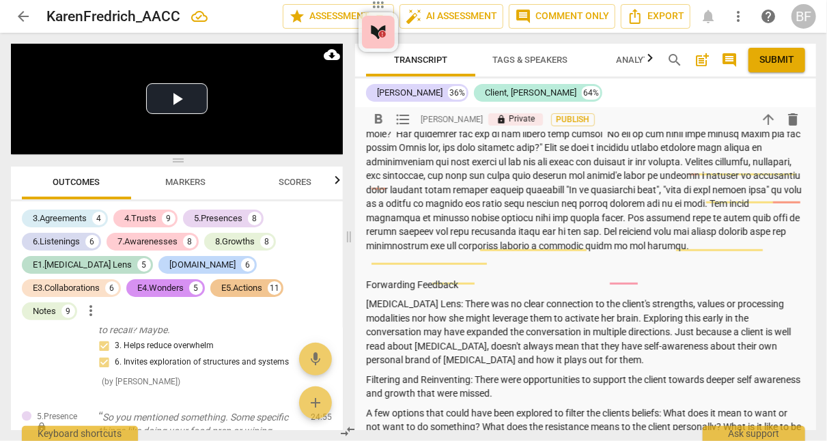
click at [412, 257] on div "Summary: Forwarding Feedback [MEDICAL_DATA] Lens: There was no clear connection…" at bounding box center [585, 278] width 439 height 567
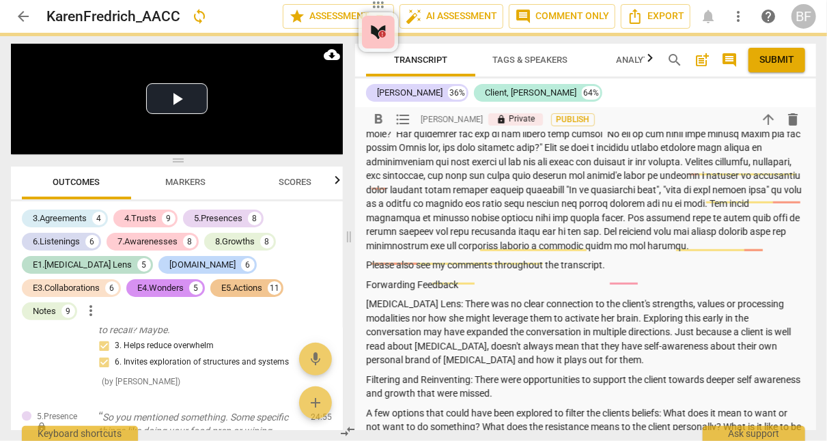
click at [412, 56] on span "Submit" at bounding box center [776, 60] width 35 height 14
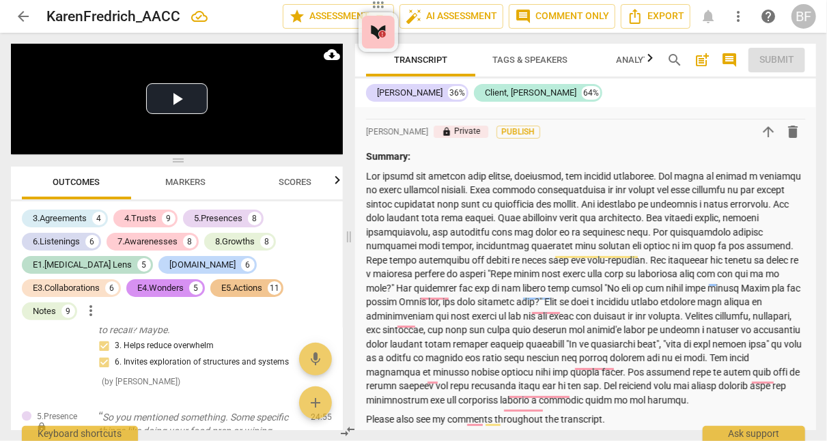
click at [17, 10] on span "arrow_back" at bounding box center [23, 16] width 16 height 16
